Goal: Task Accomplishment & Management: Manage account settings

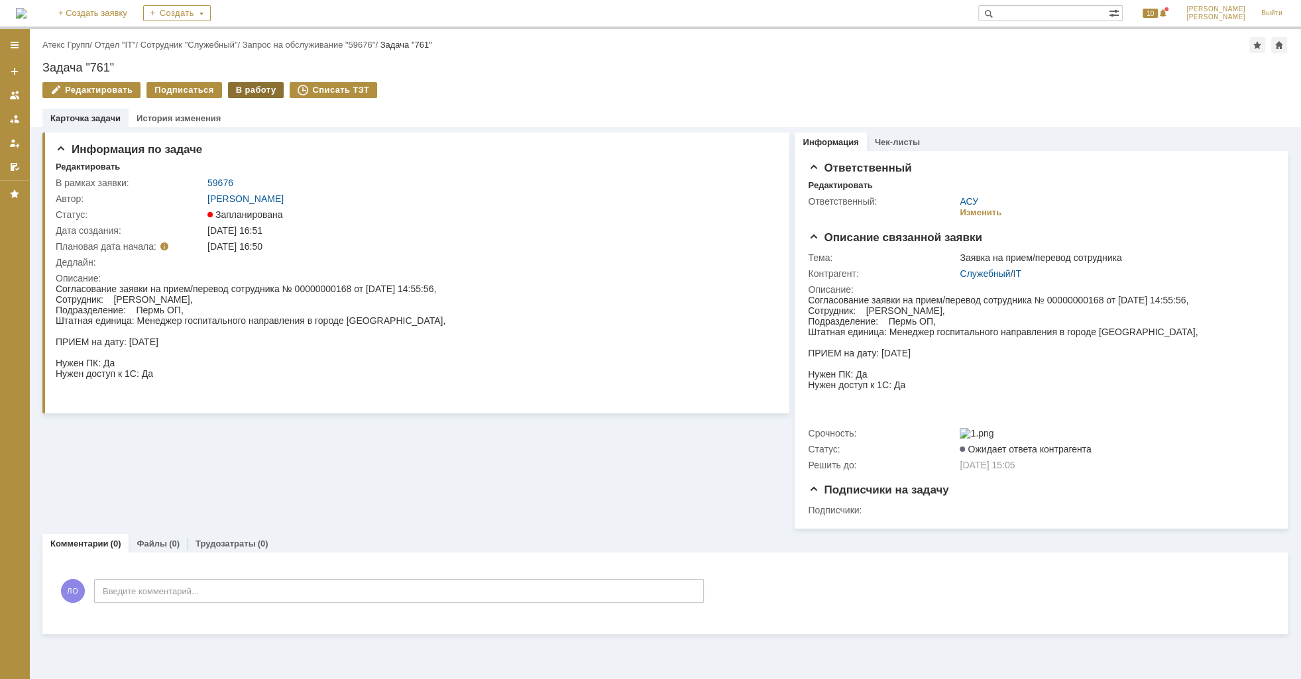
click at [252, 86] on div "В работу" at bounding box center [256, 90] width 56 height 16
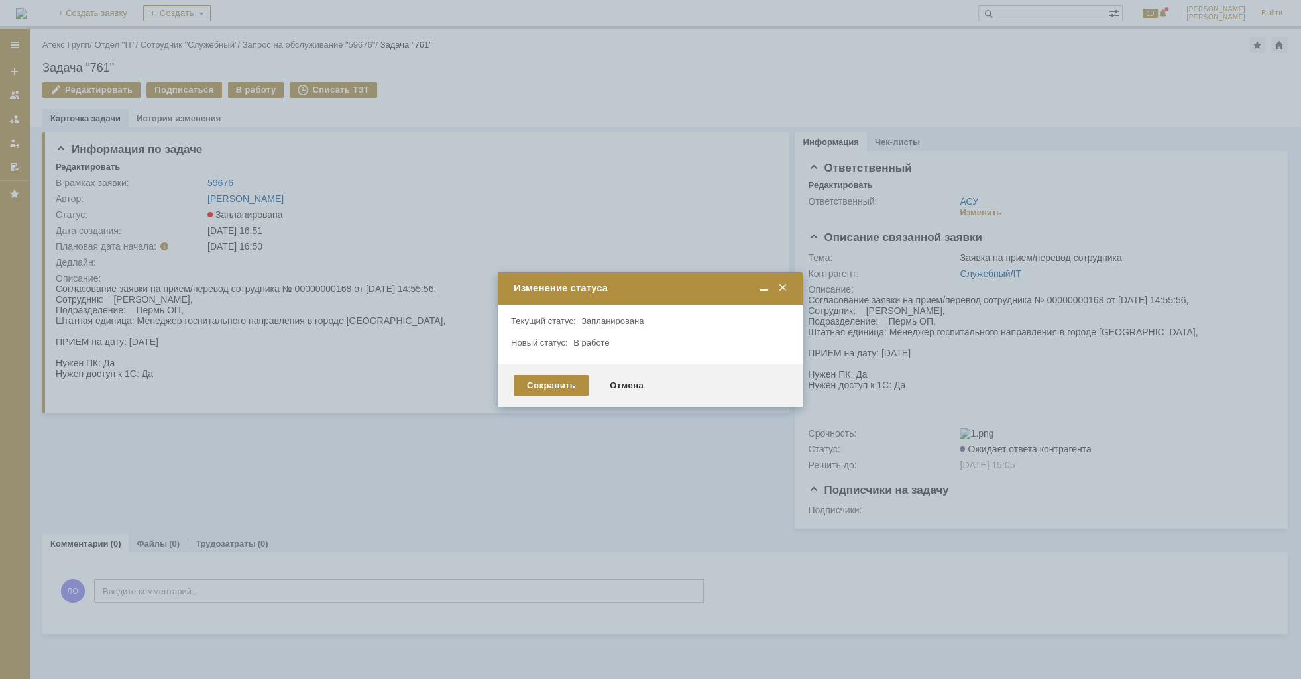
click at [784, 290] on span at bounding box center [782, 288] width 13 height 12
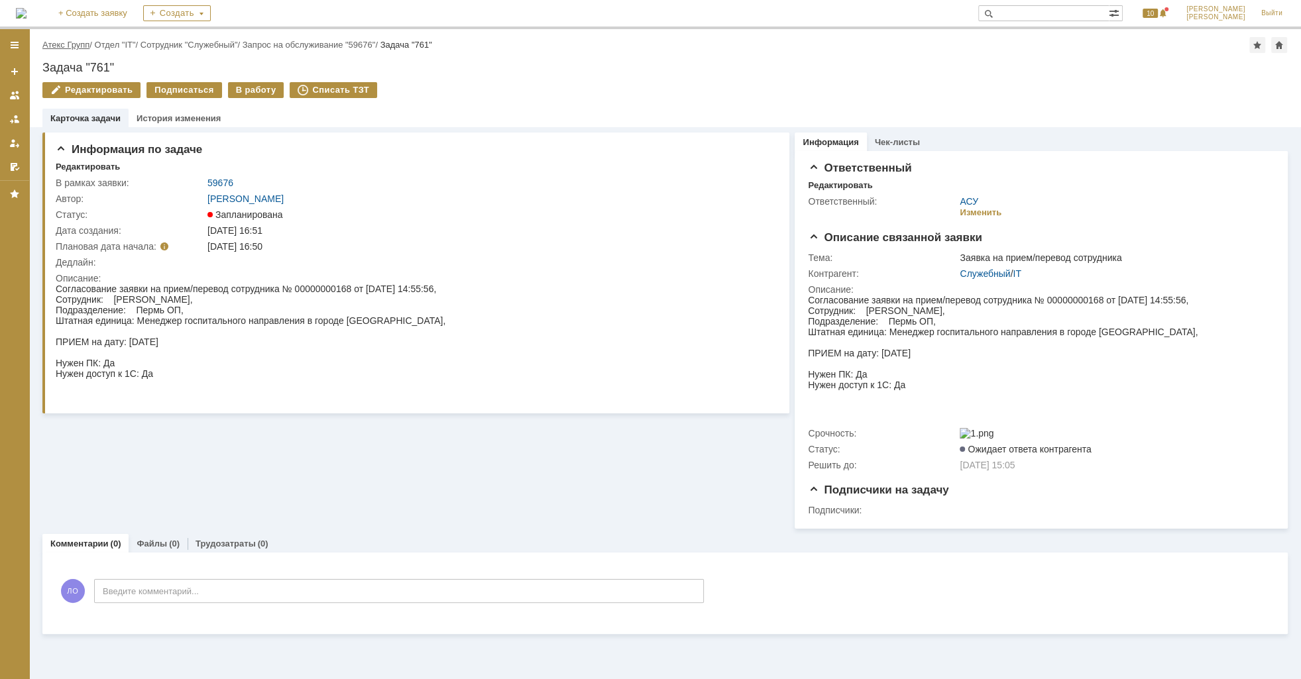
click at [82, 44] on link "Атекс Групп" at bounding box center [65, 45] width 47 height 10
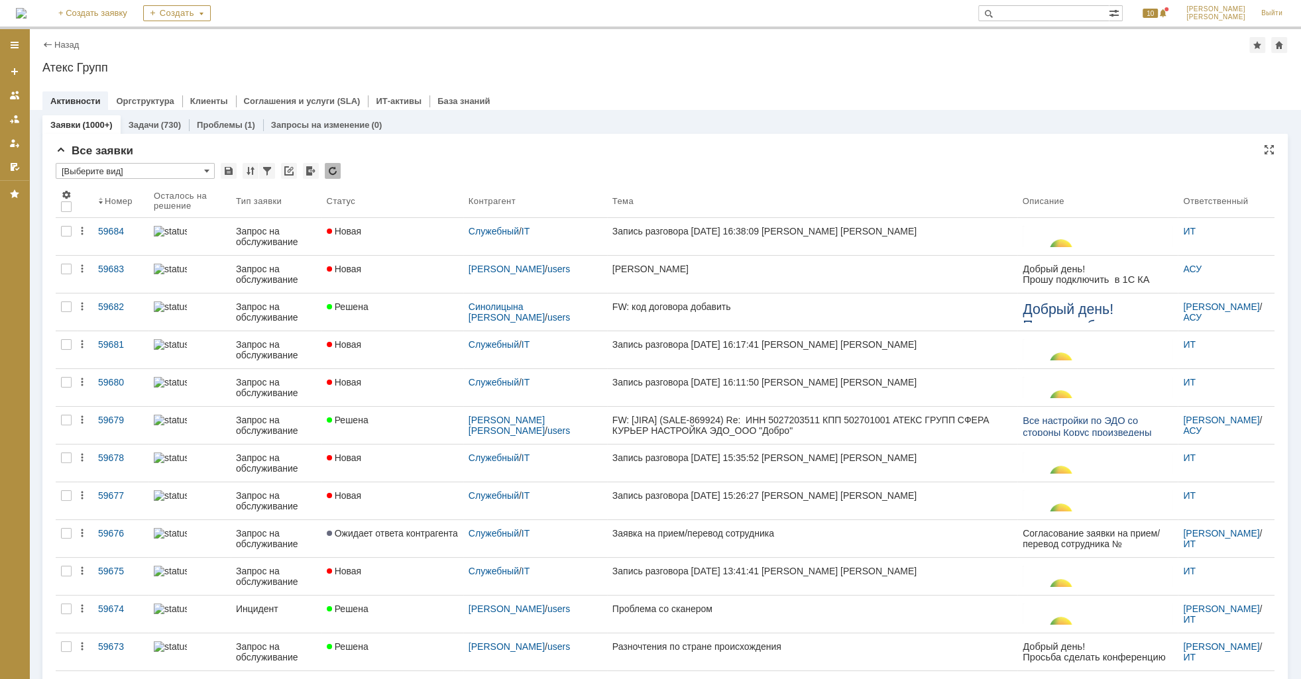
click at [199, 170] on input "[Выберите вид]" at bounding box center [135, 171] width 159 height 16
click at [166, 194] on span "[Выберите вид]" at bounding box center [135, 193] width 142 height 11
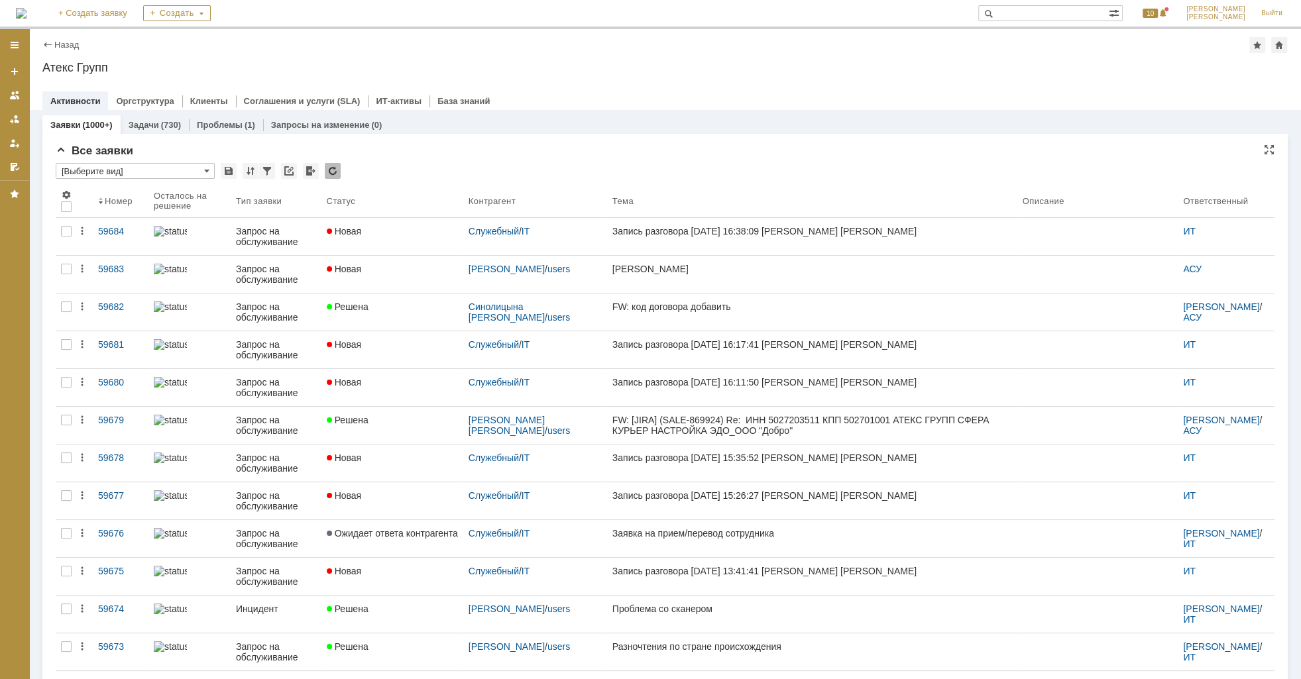
type input "[Выберите вид]"
click at [190, 172] on input "[Выберите вид]" at bounding box center [135, 171] width 159 height 16
click at [212, 172] on input "text" at bounding box center [135, 171] width 159 height 16
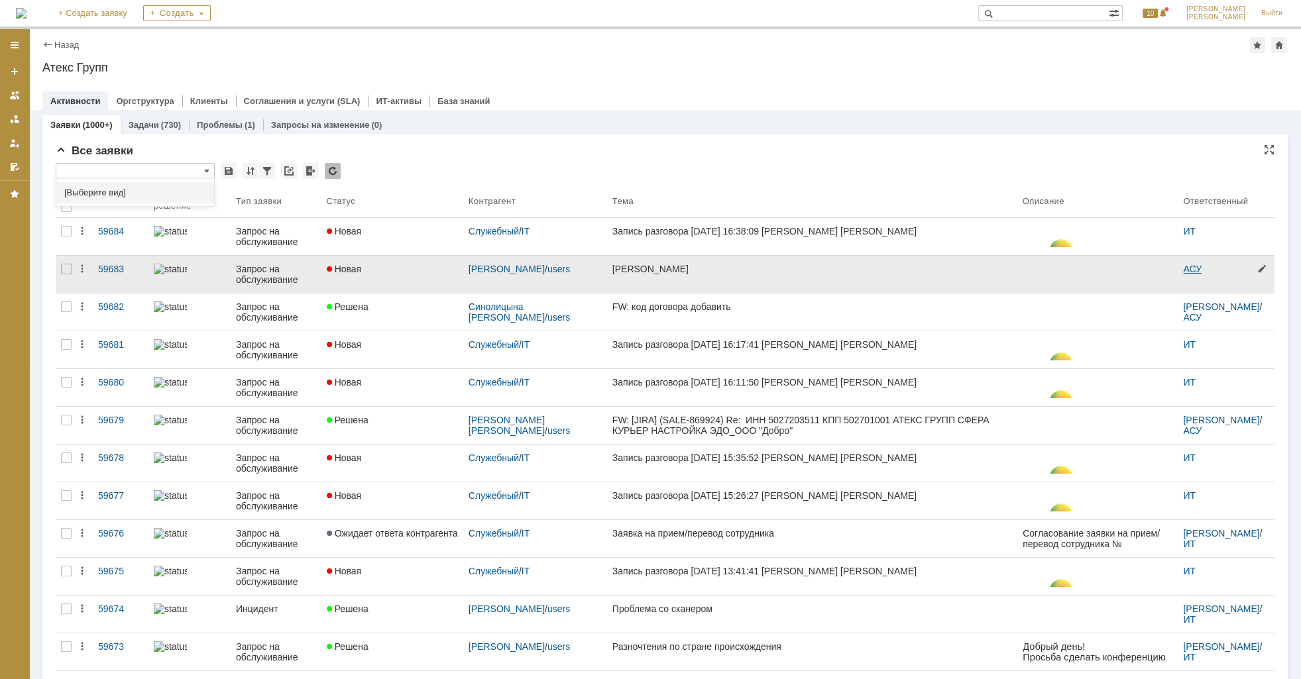
click at [1183, 268] on link "АСУ" at bounding box center [1192, 269] width 19 height 11
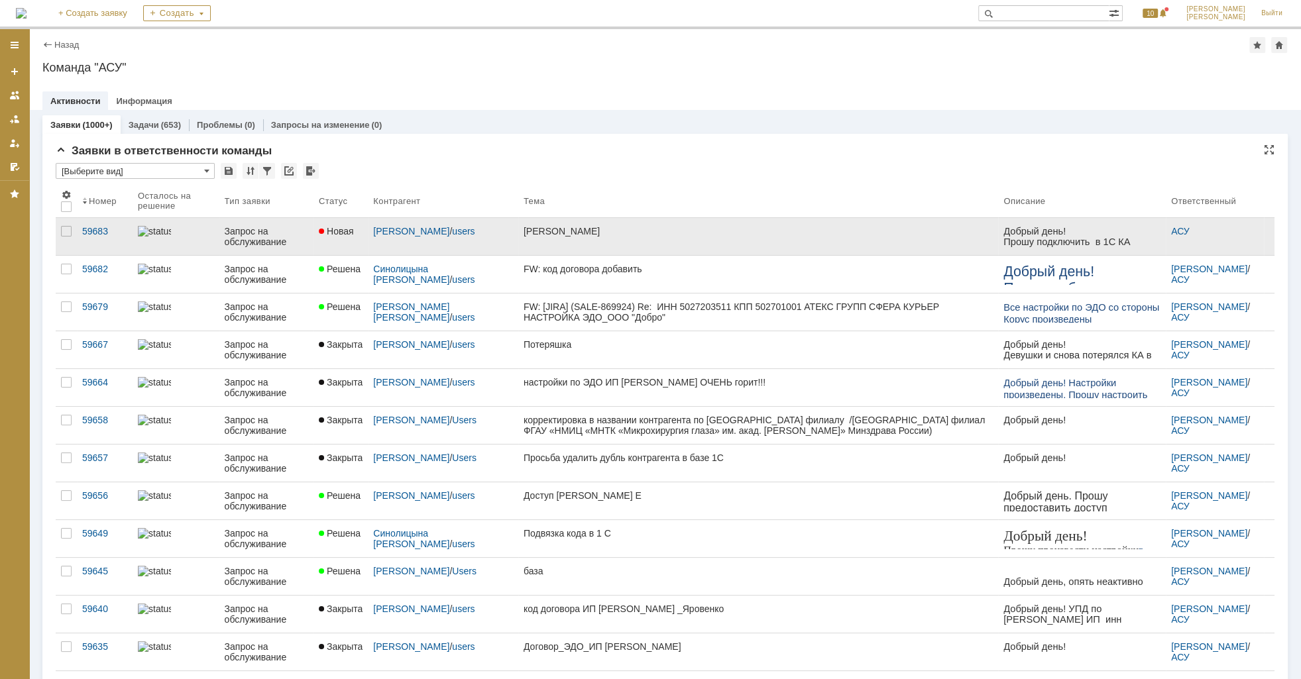
click at [260, 235] on div "Запрос на обслуживание" at bounding box center [267, 236] width 84 height 21
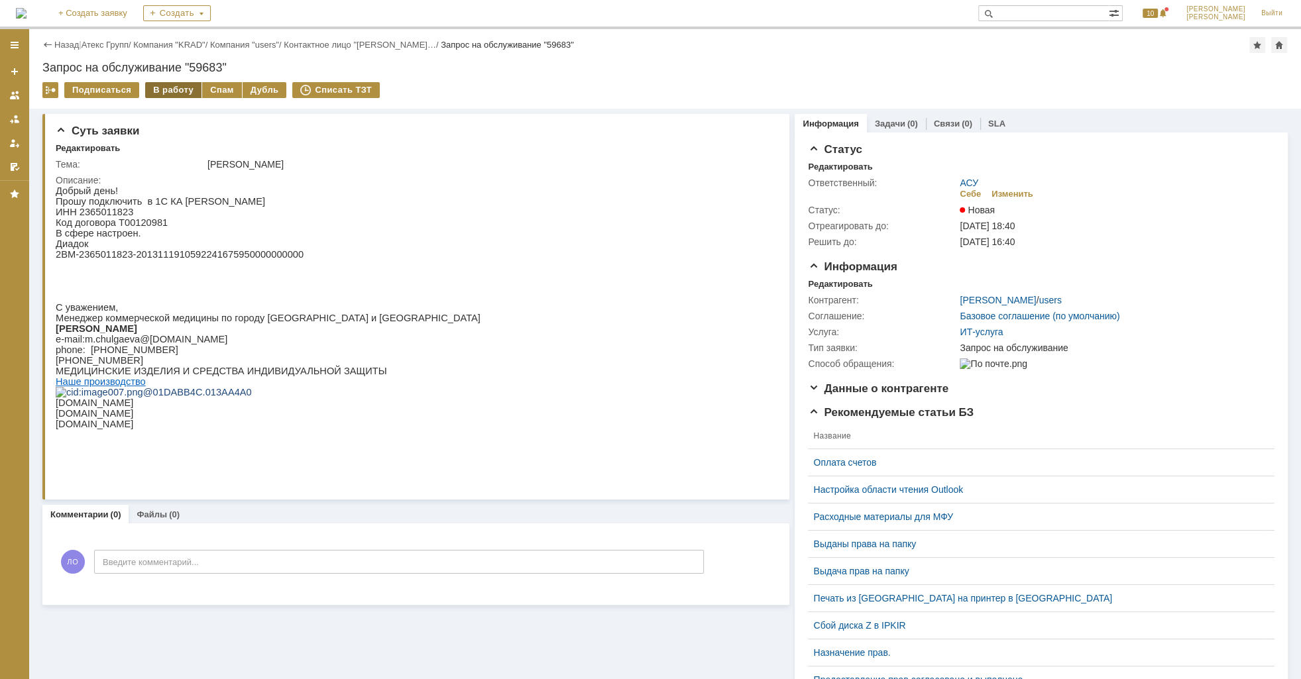
click at [174, 95] on div "В работу" at bounding box center [173, 90] width 56 height 16
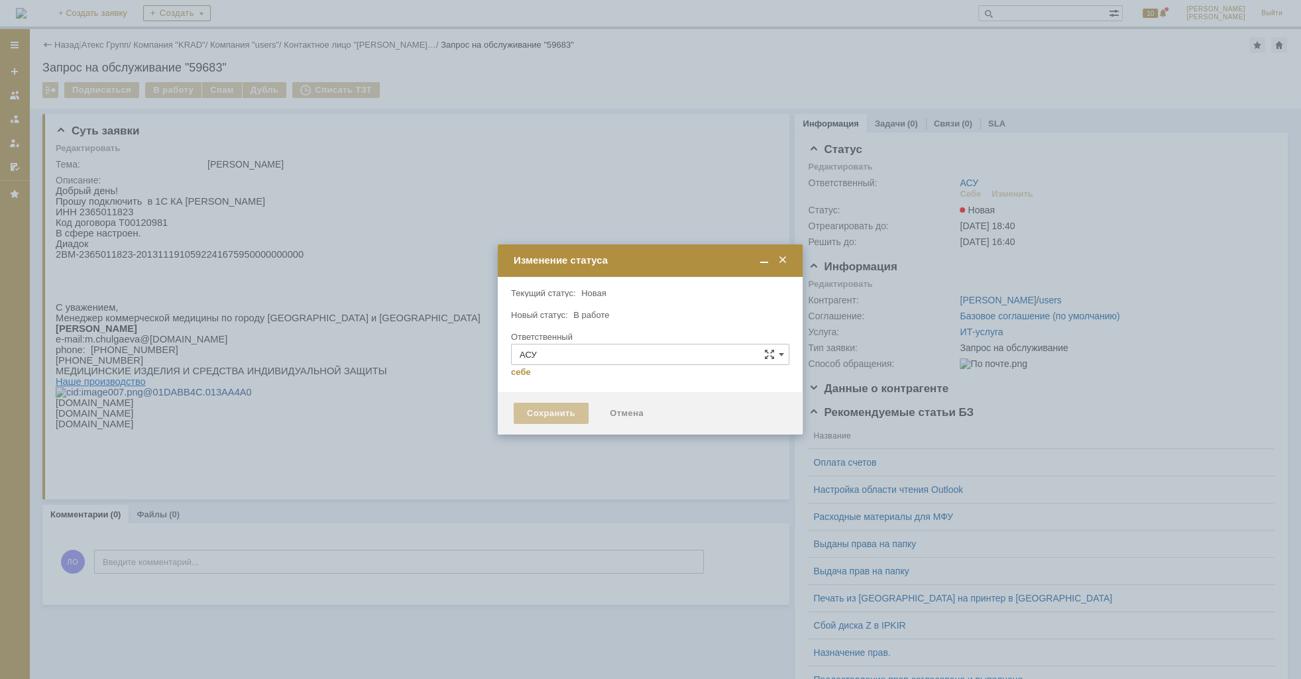
type input "[PERSON_NAME]"
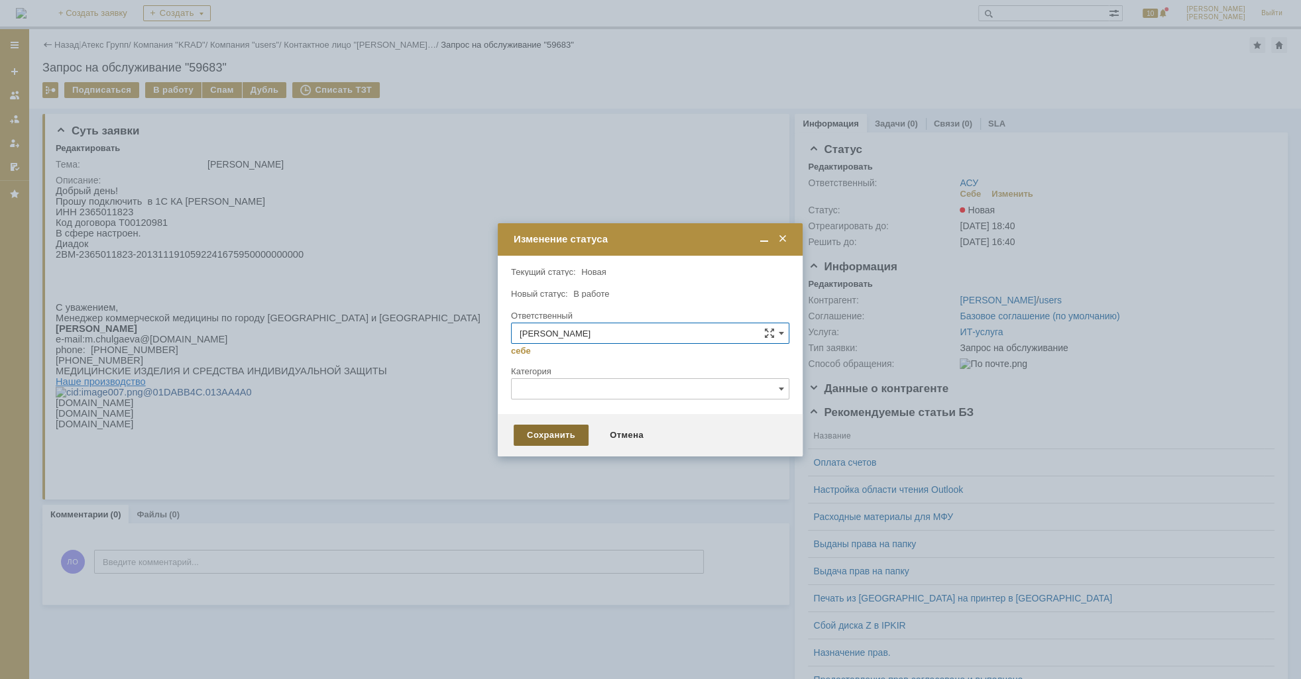
click at [571, 442] on div "Сохранить" at bounding box center [551, 435] width 75 height 21
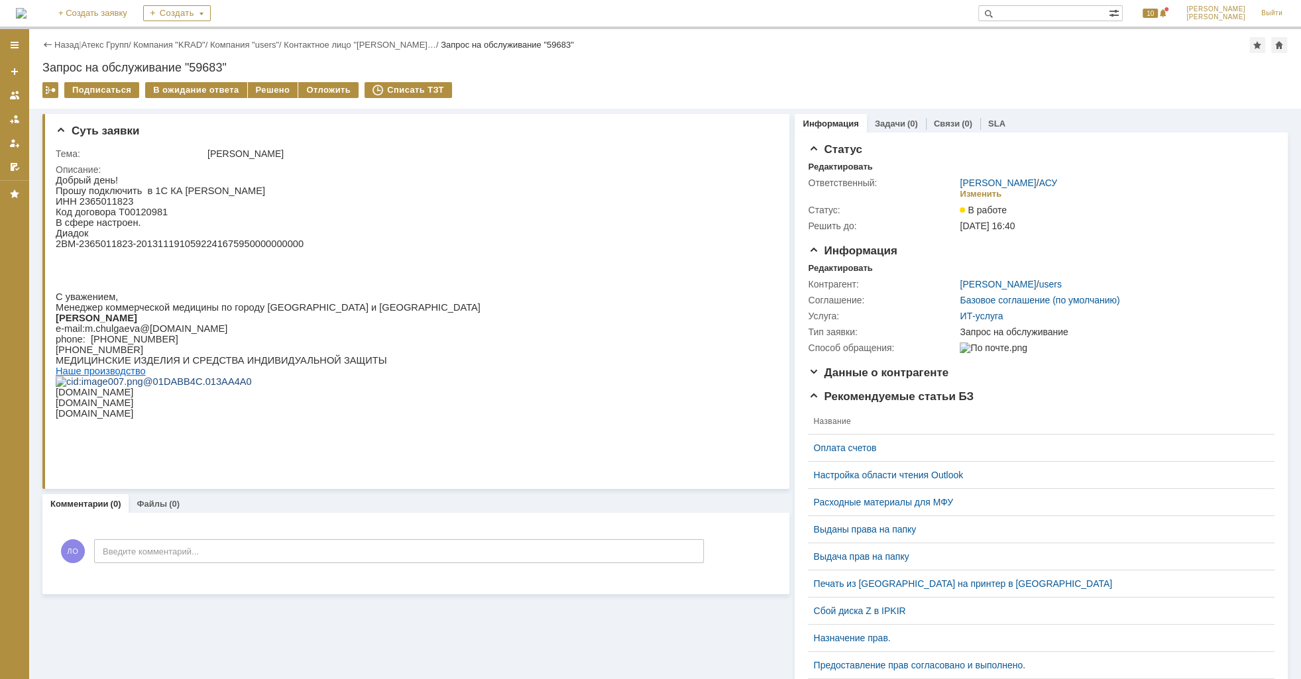
click at [96, 202] on p "ИНН 2365011823" at bounding box center [268, 201] width 425 height 11
copy p "2365011823"
click at [248, 82] on div "Решено" at bounding box center [273, 90] width 50 height 16
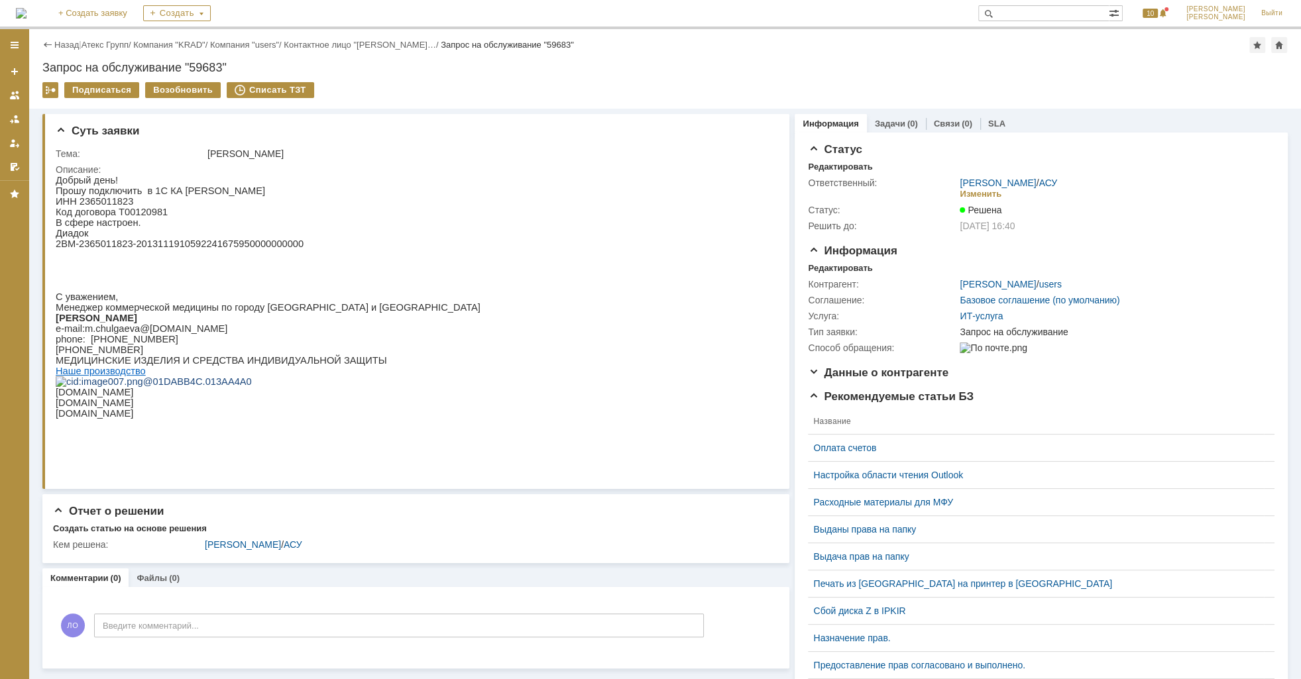
click at [515, 84] on div "Подписаться Возобновить Списать ТЗТ" at bounding box center [665, 96] width 1246 height 28
click at [521, 83] on div "Подписаться Возобновить Списать ТЗТ" at bounding box center [665, 96] width 1246 height 28
click at [532, 80] on div "Назад | Атекс Групп / Компания "KRAD" / Компания "users" / Контактное лицо "[PE…" at bounding box center [665, 69] width 1272 height 80
click at [141, 222] on p "В сфере настроен." at bounding box center [268, 222] width 425 height 11
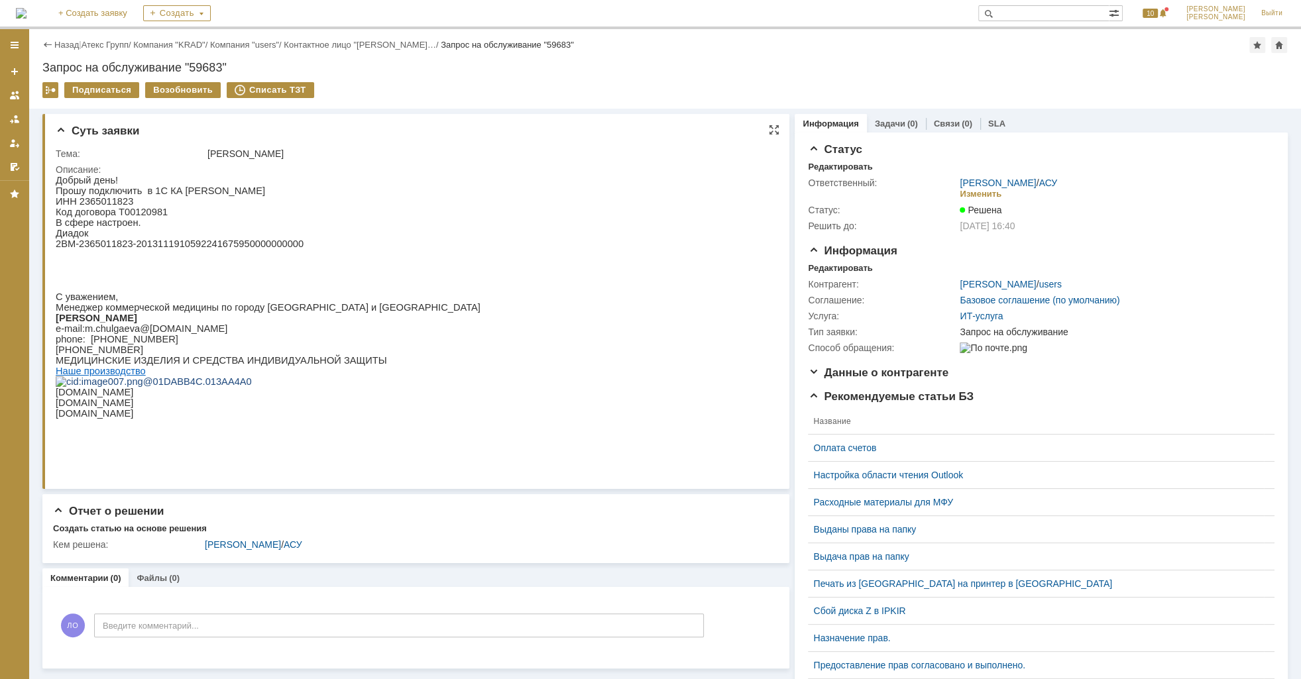
click at [143, 216] on p "Код договора Т00120981" at bounding box center [268, 212] width 425 height 11
copy p "Т00120981"
click at [121, 46] on link "Атекс Групп" at bounding box center [105, 45] width 47 height 10
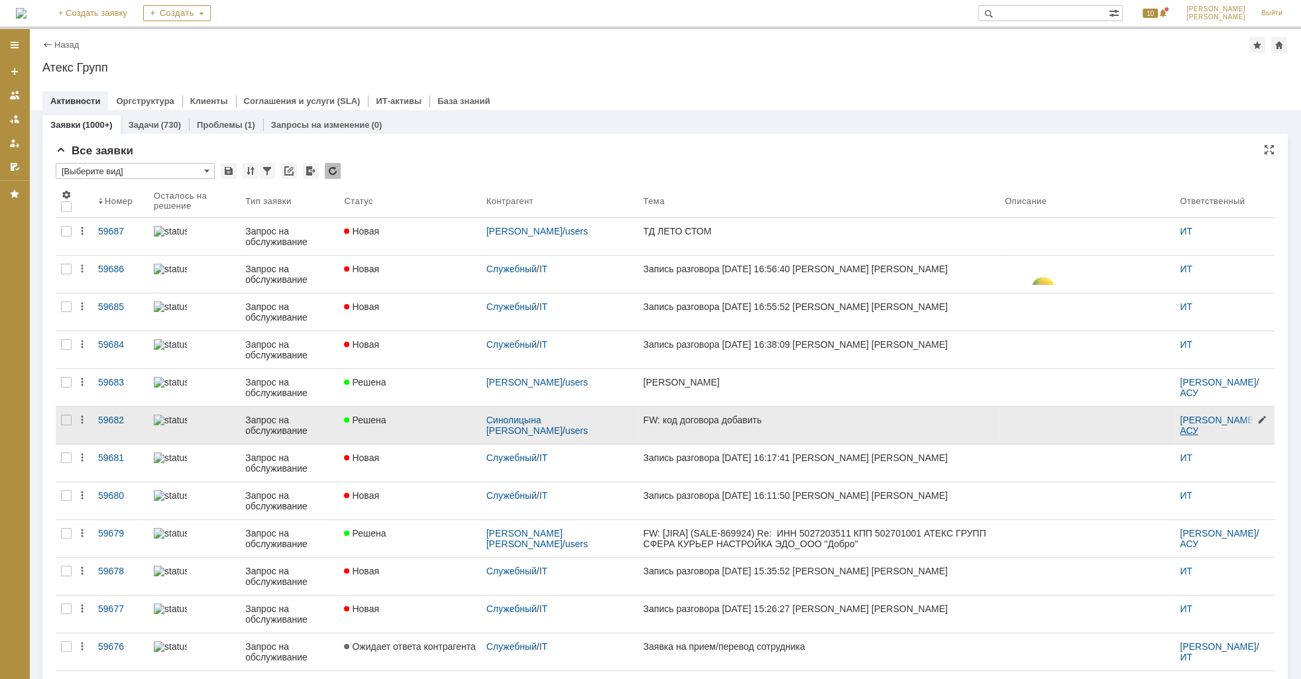
click at [1180, 432] on link "АСУ" at bounding box center [1189, 431] width 19 height 11
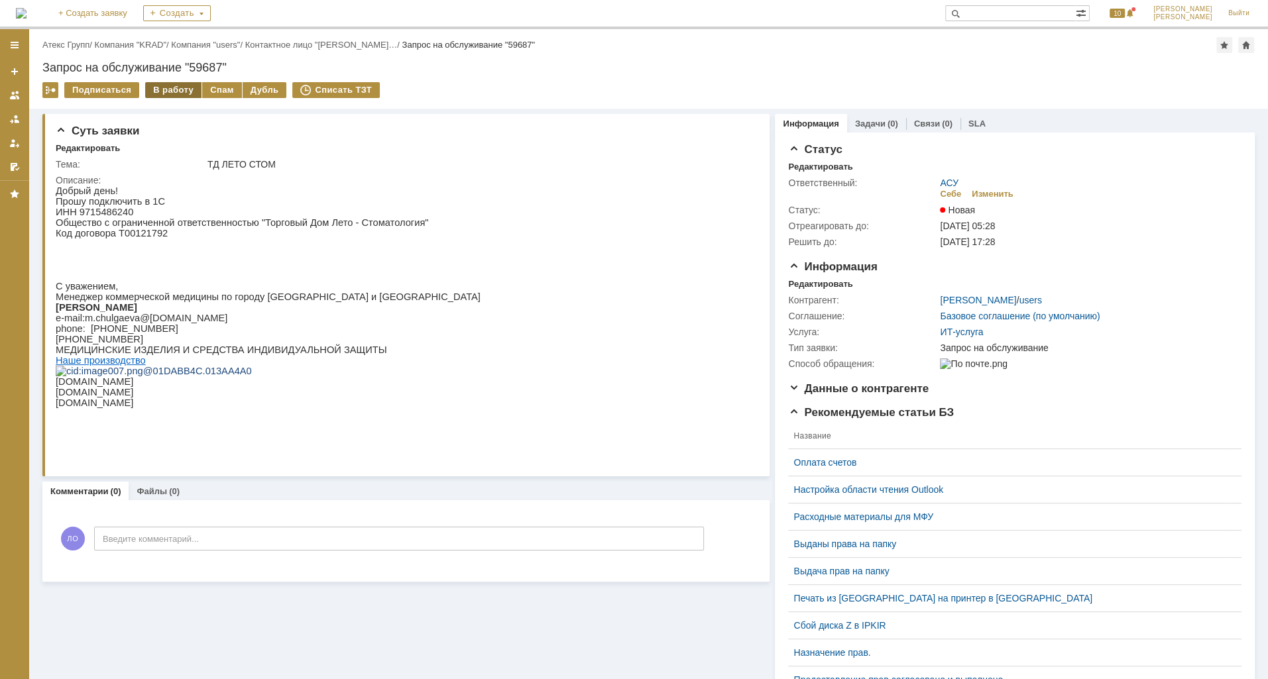
click at [172, 93] on div "В работу" at bounding box center [173, 90] width 56 height 16
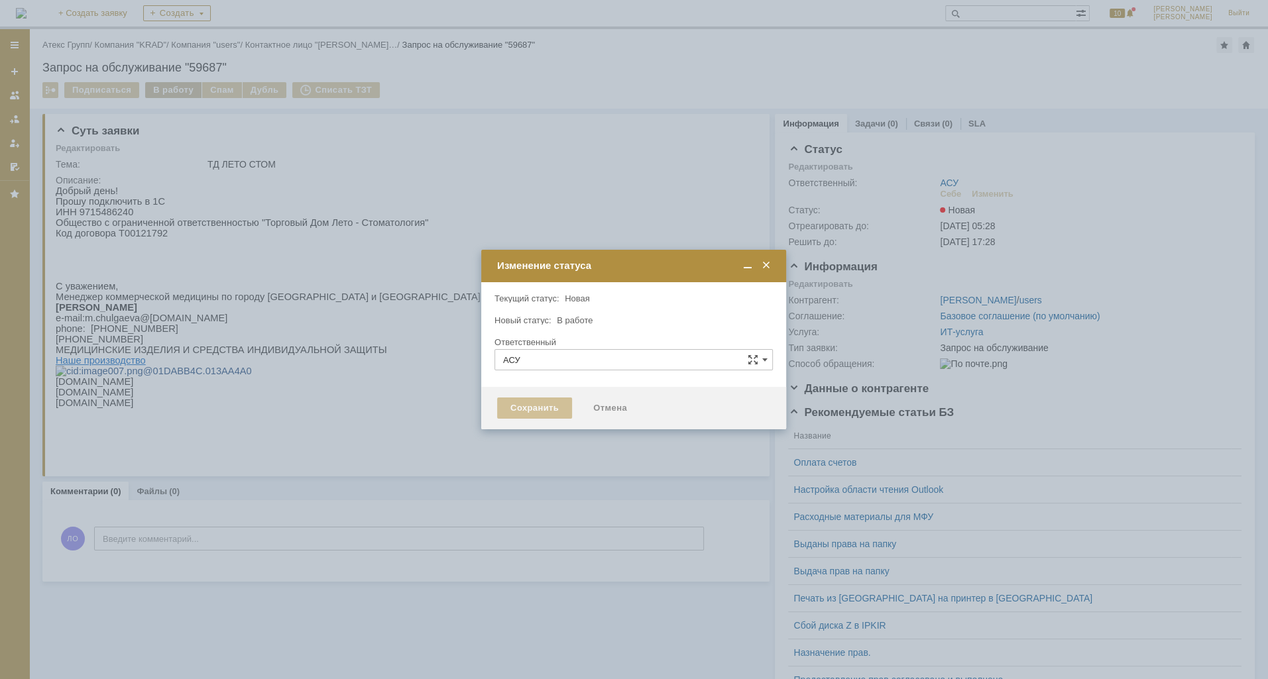
type input "[PERSON_NAME]"
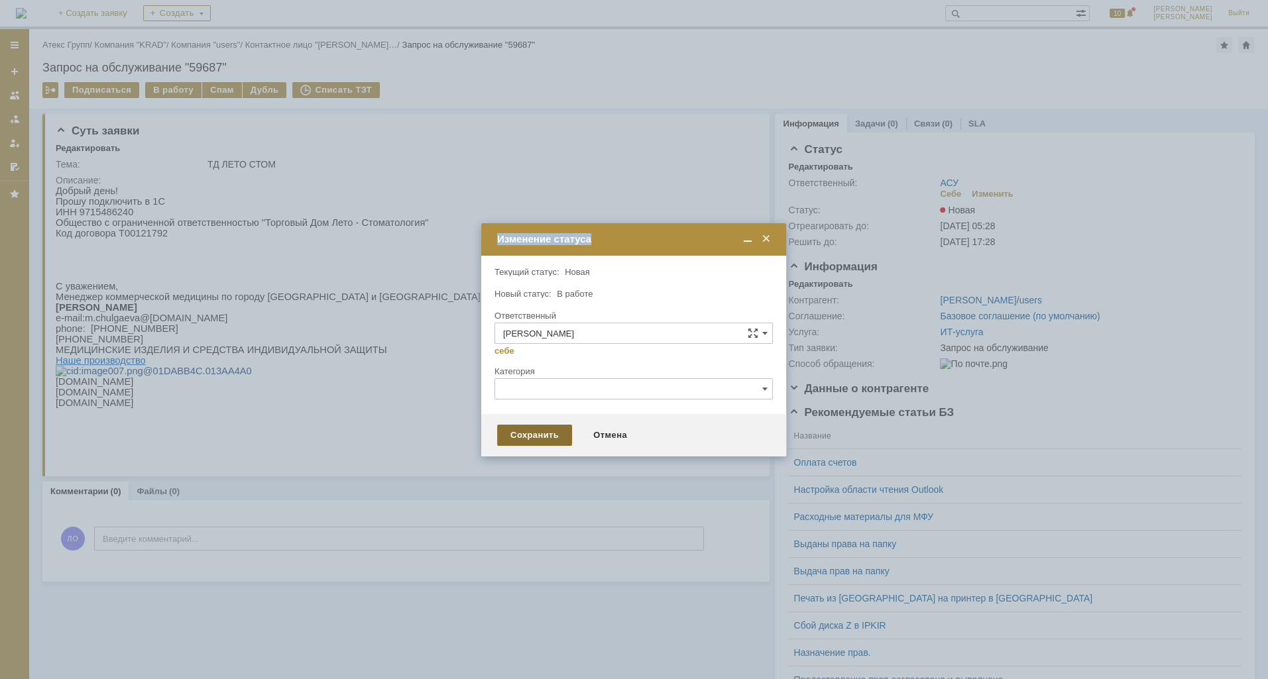
drag, startPoint x: 541, startPoint y: 413, endPoint x: 540, endPoint y: 431, distance: 17.9
click at [540, 431] on div "Внимание! Текущий статус: Новая Новая Новый статус: В работе В работе Ответстве…" at bounding box center [633, 356] width 305 height 201
drag, startPoint x: 540, startPoint y: 431, endPoint x: 539, endPoint y: 439, distance: 8.1
click at [539, 439] on div "Сохранить" at bounding box center [534, 435] width 75 height 21
